Goal: Information Seeking & Learning: Learn about a topic

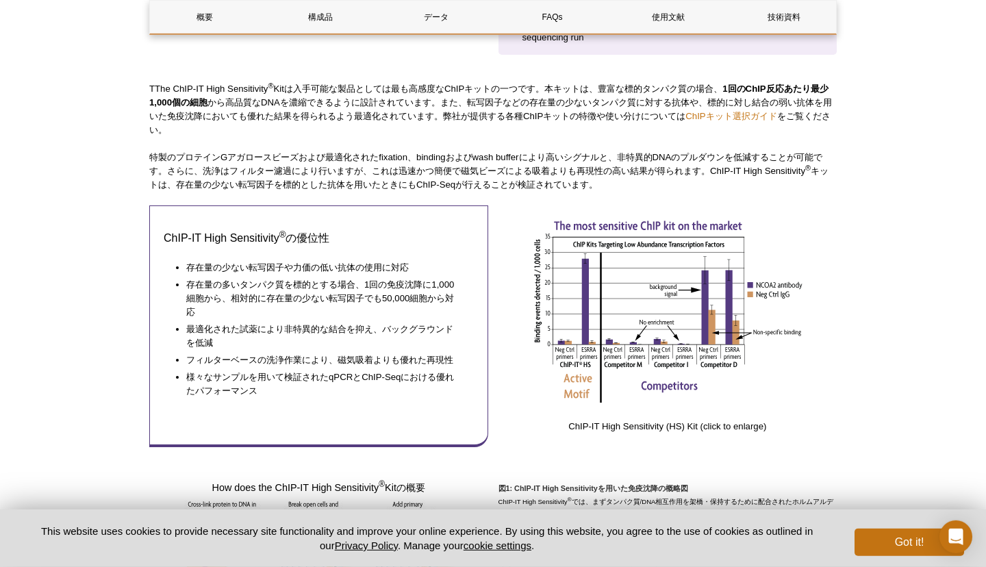
scroll to position [573, 0]
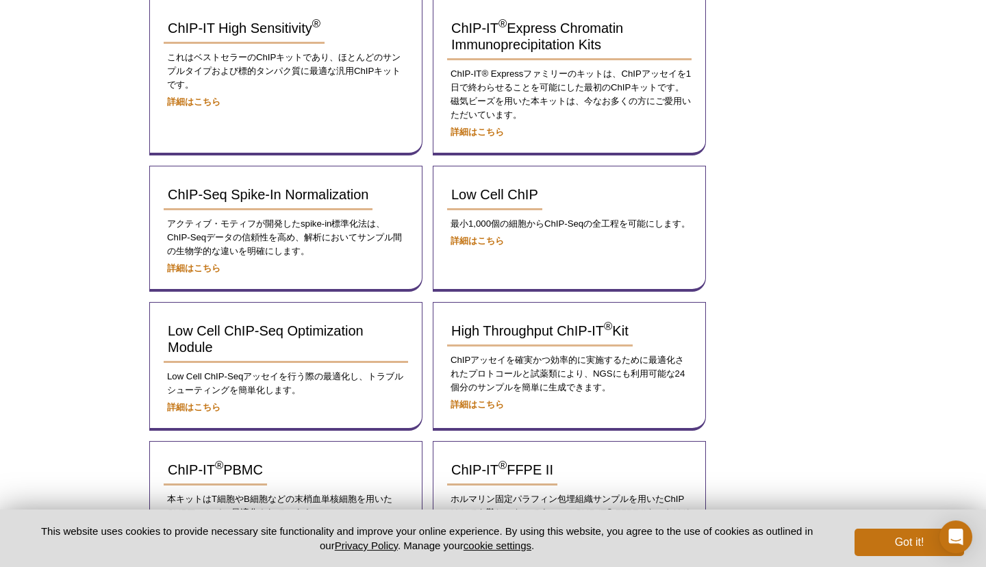
scroll to position [296, 0]
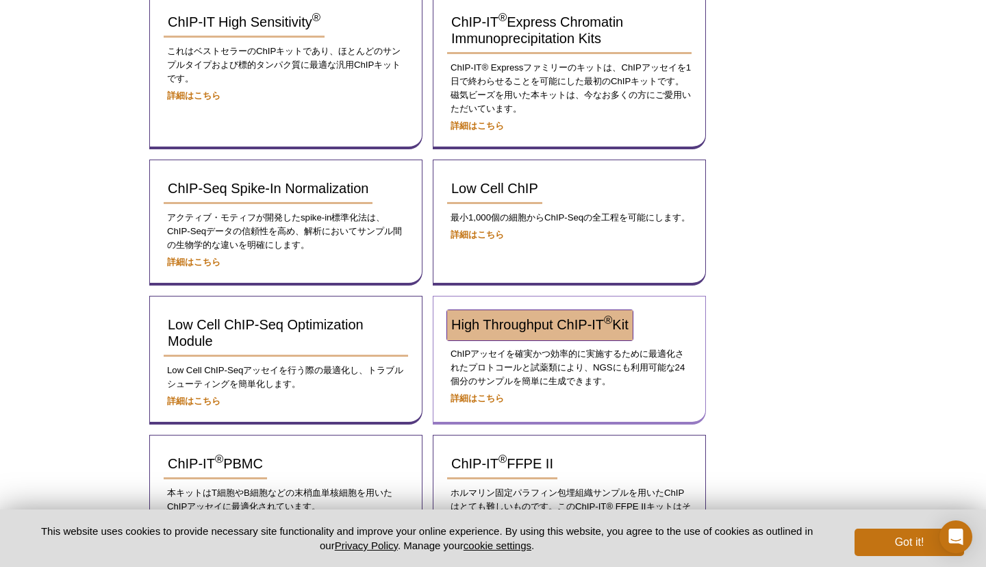
click at [526, 332] on link "High Throughput ChIP-IT ® Kit" at bounding box center [539, 325] width 185 height 30
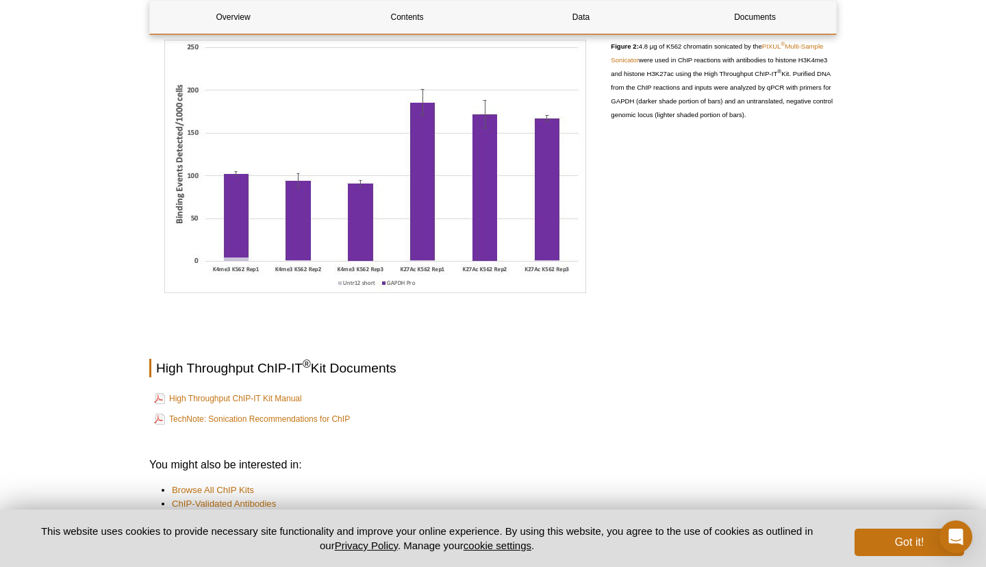
scroll to position [1445, 0]
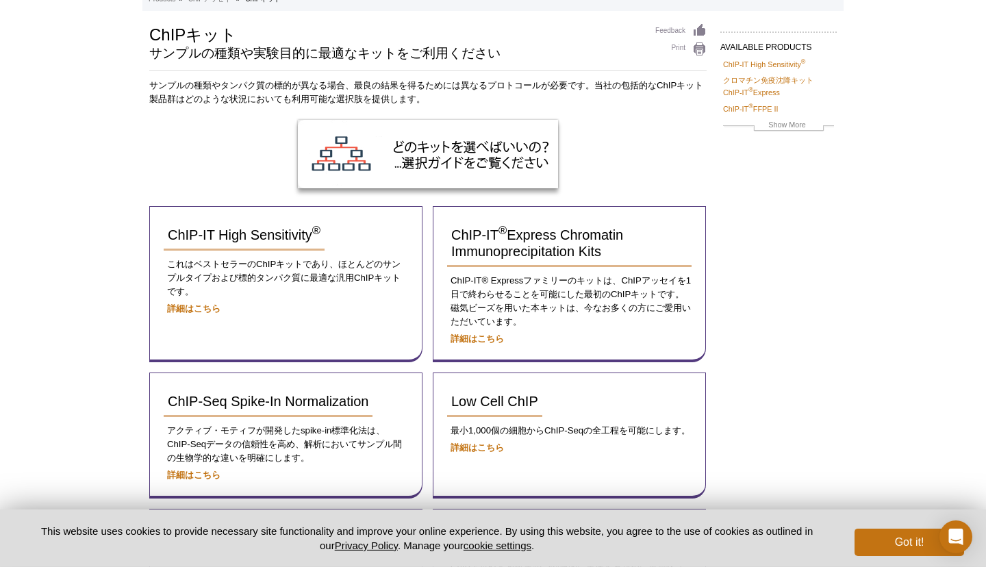
scroll to position [99, 0]
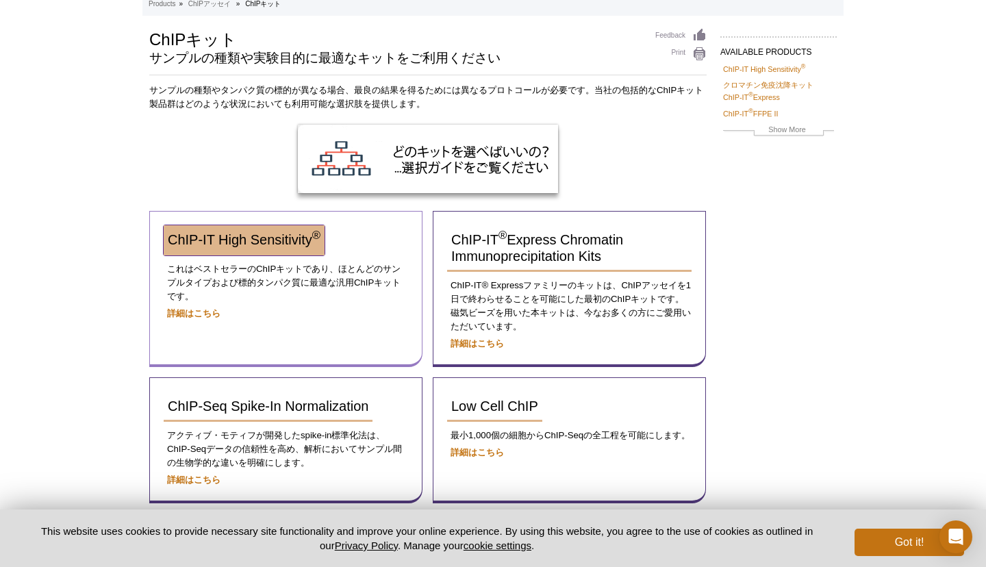
click at [287, 248] on link "ChIP-IT High Sensitivity ®" at bounding box center [244, 240] width 161 height 30
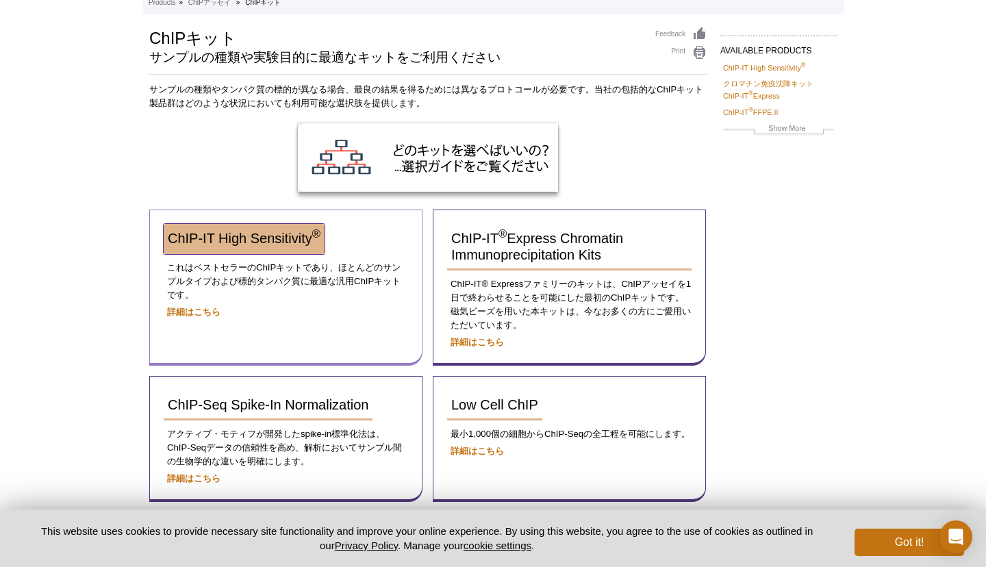
scroll to position [92, 0]
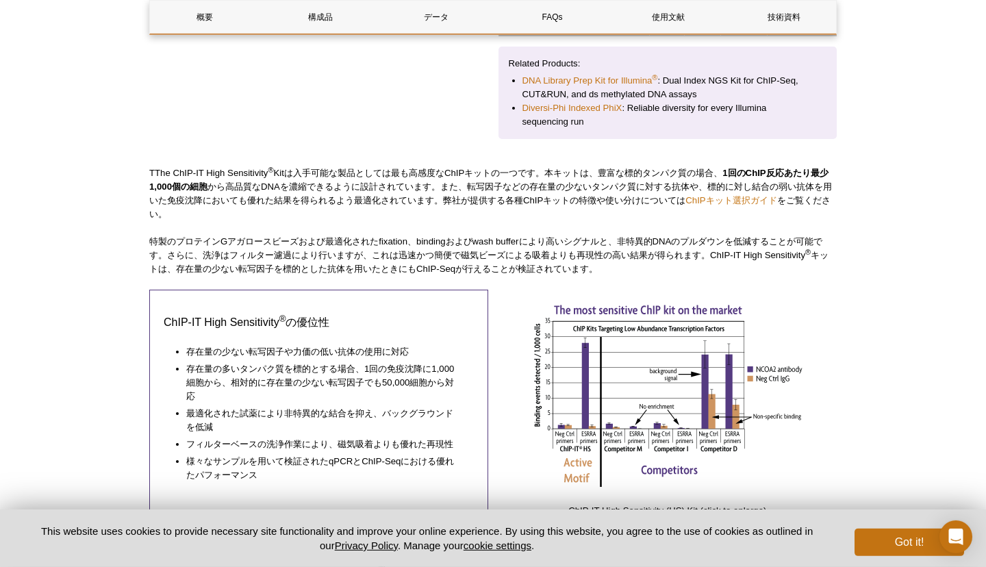
scroll to position [493, 0]
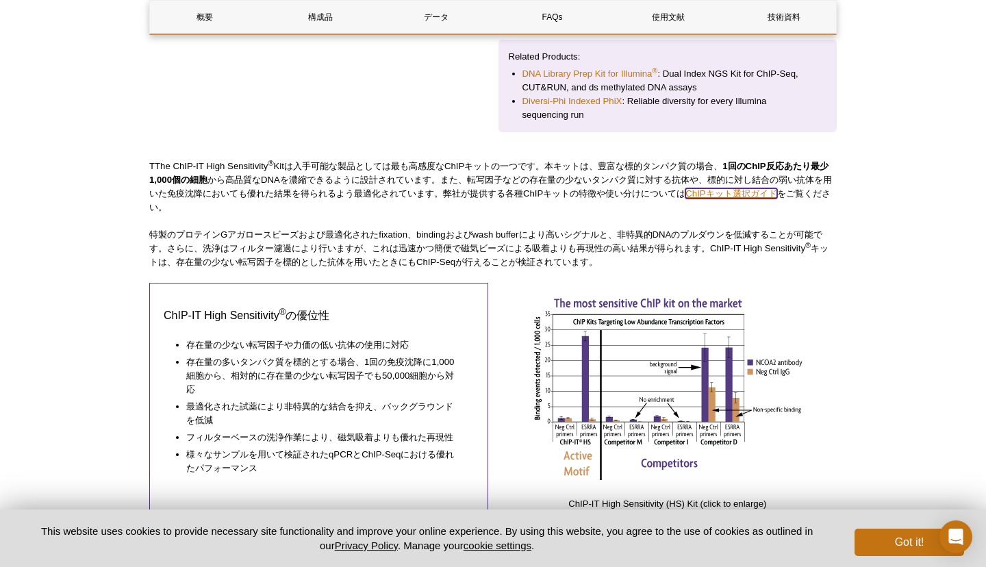
click at [776, 198] on link "ChIPキット選択ガイド" at bounding box center [730, 193] width 91 height 10
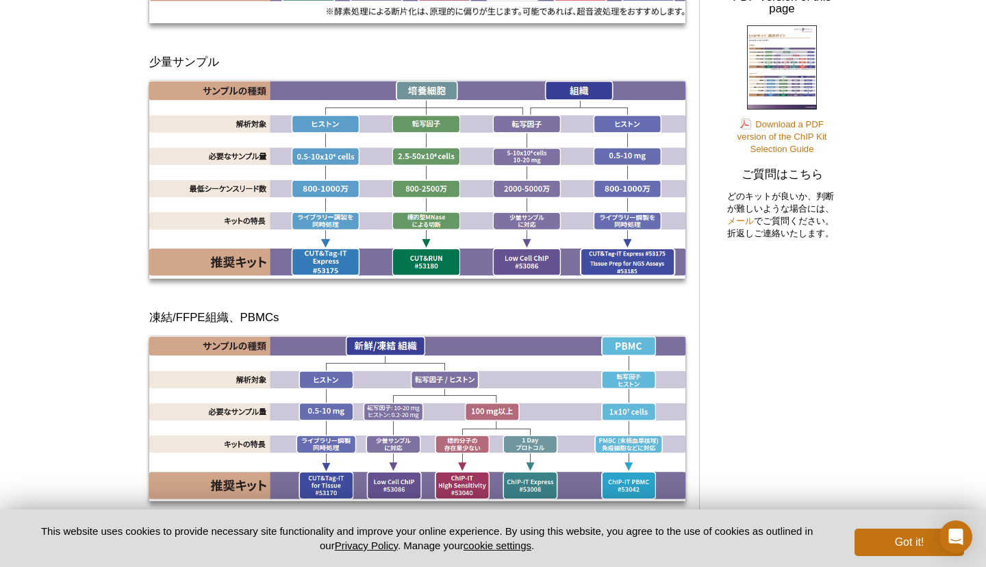
scroll to position [443, 0]
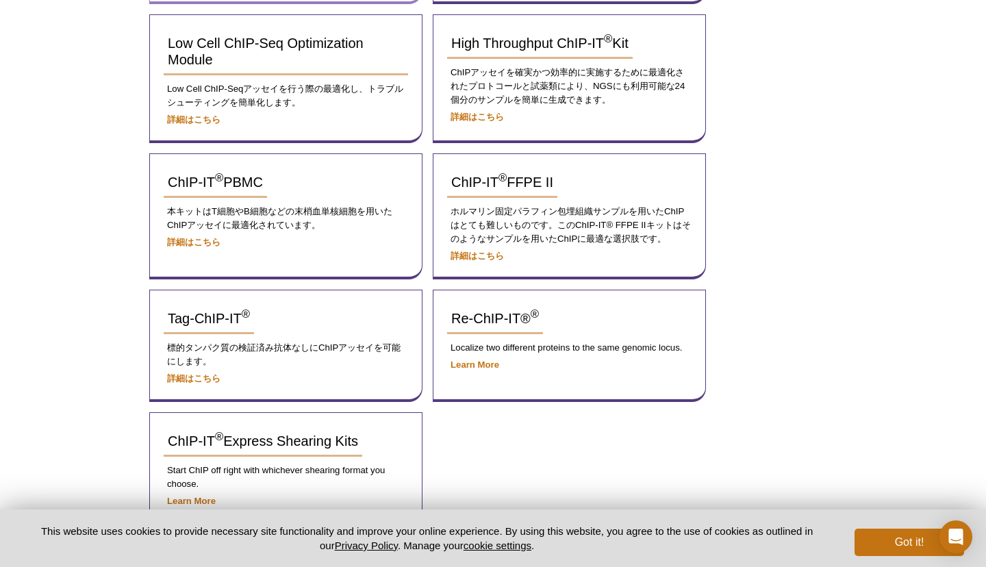
scroll to position [626, 0]
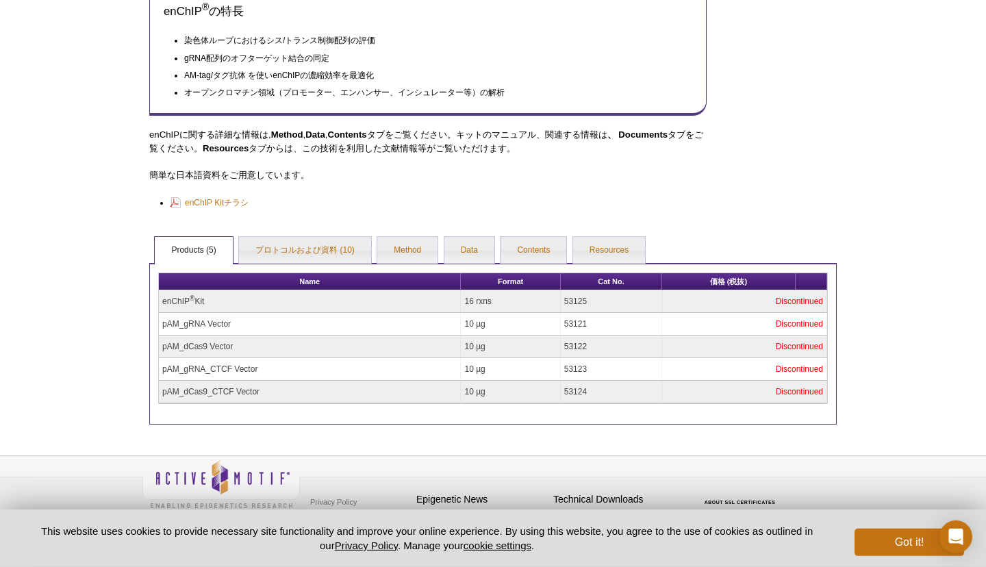
scroll to position [493, 0]
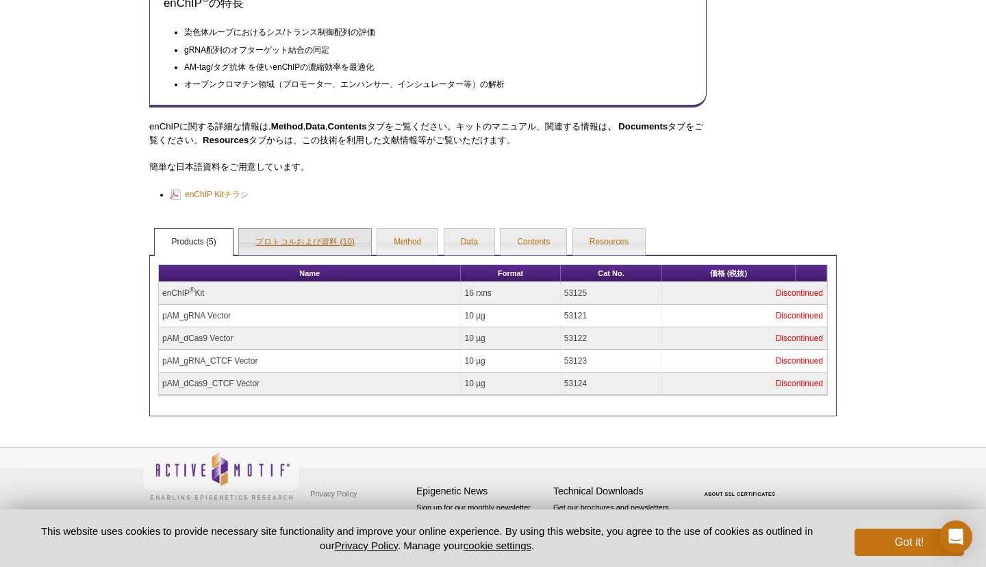
click at [309, 232] on link "プロトコルおよび資料 (10)" at bounding box center [305, 242] width 132 height 27
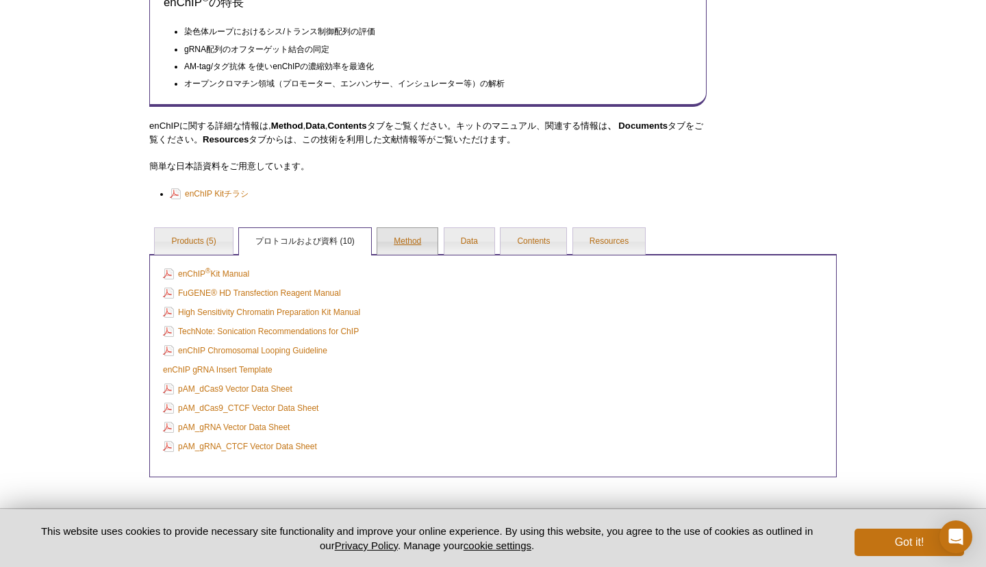
click at [402, 244] on link "Method" at bounding box center [407, 241] width 60 height 27
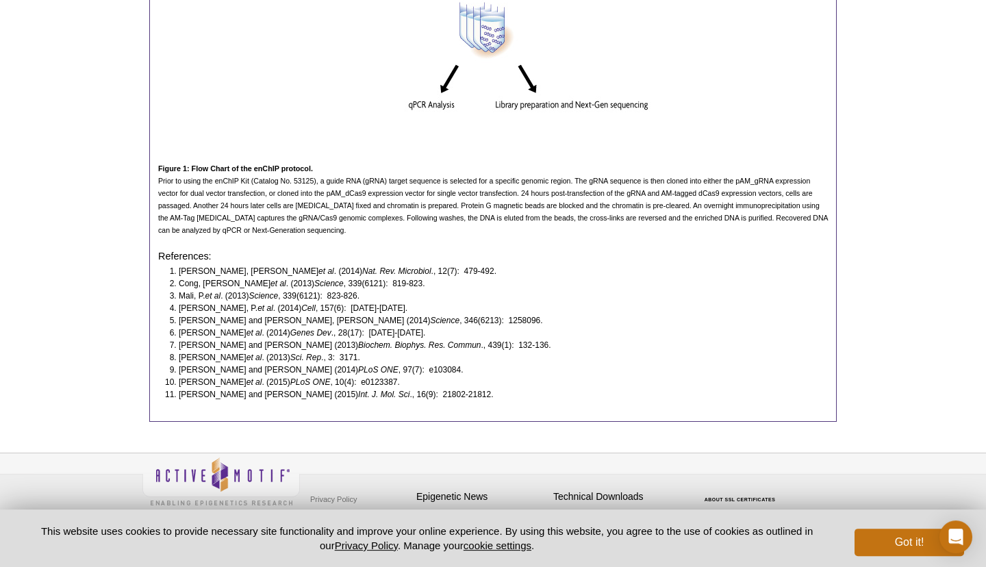
scroll to position [1389, 0]
